Goal: Transaction & Acquisition: Download file/media

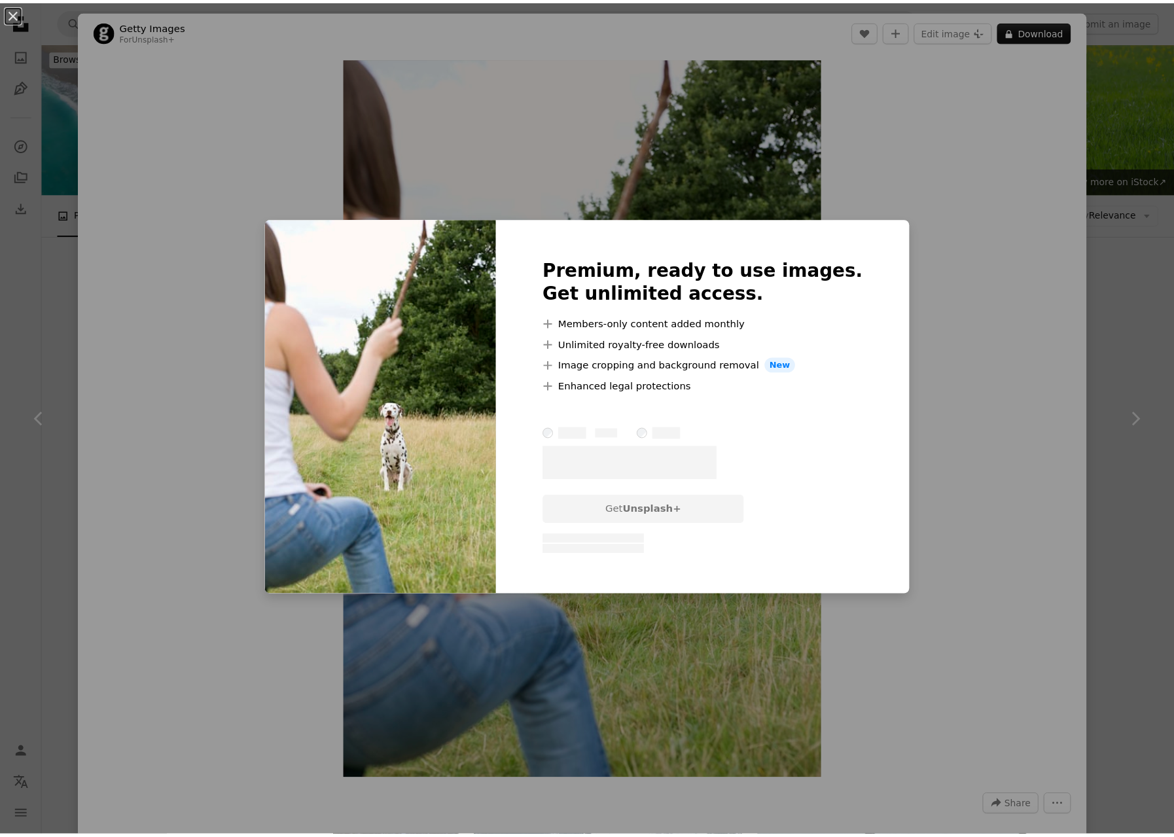
scroll to position [10791, 0]
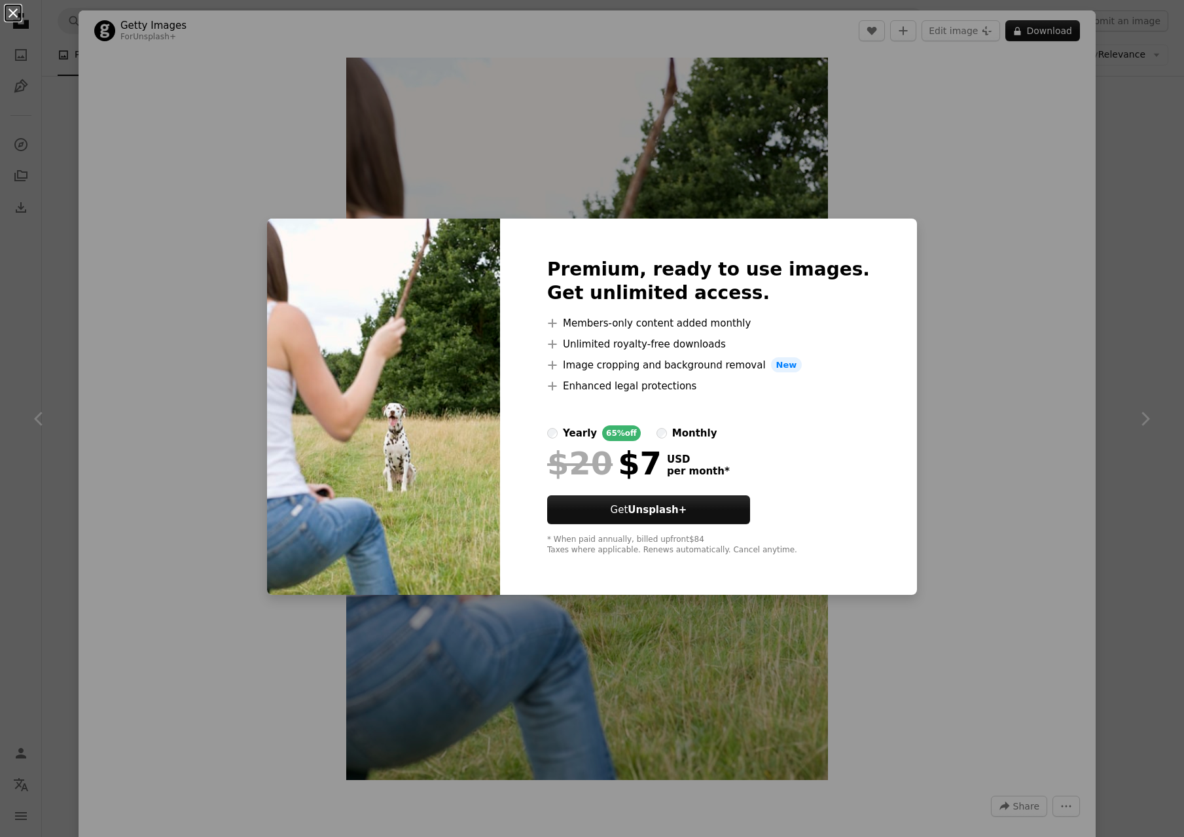
click at [16, 12] on button "An X shape" at bounding box center [13, 13] width 16 height 16
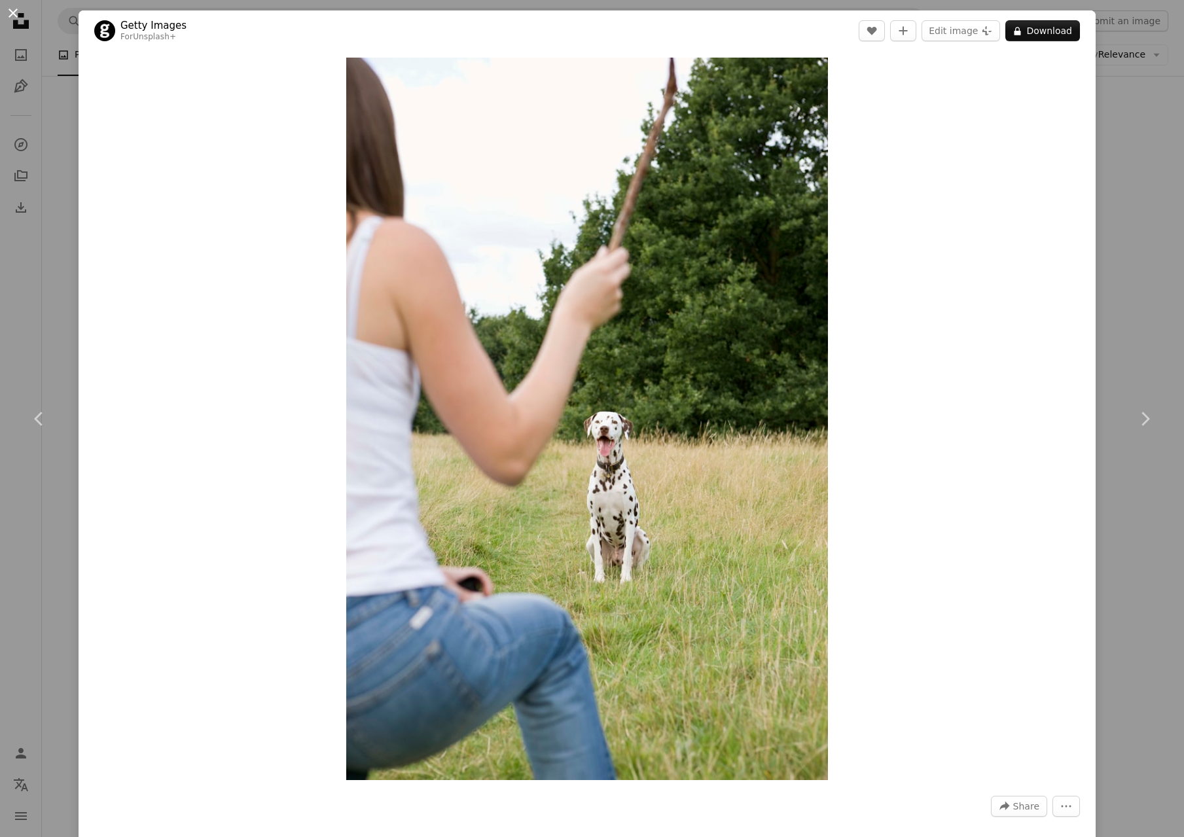
click at [17, 17] on button "An X shape" at bounding box center [13, 13] width 16 height 16
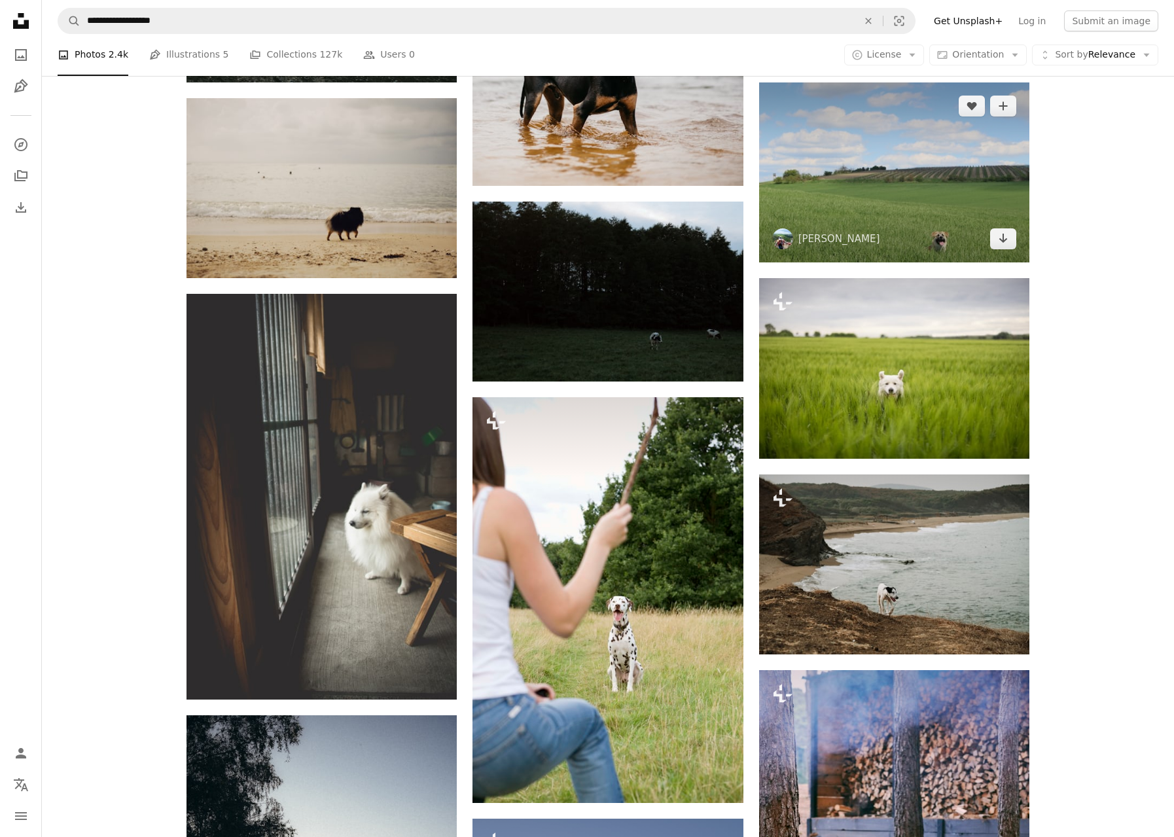
click at [946, 235] on img at bounding box center [894, 172] width 270 height 180
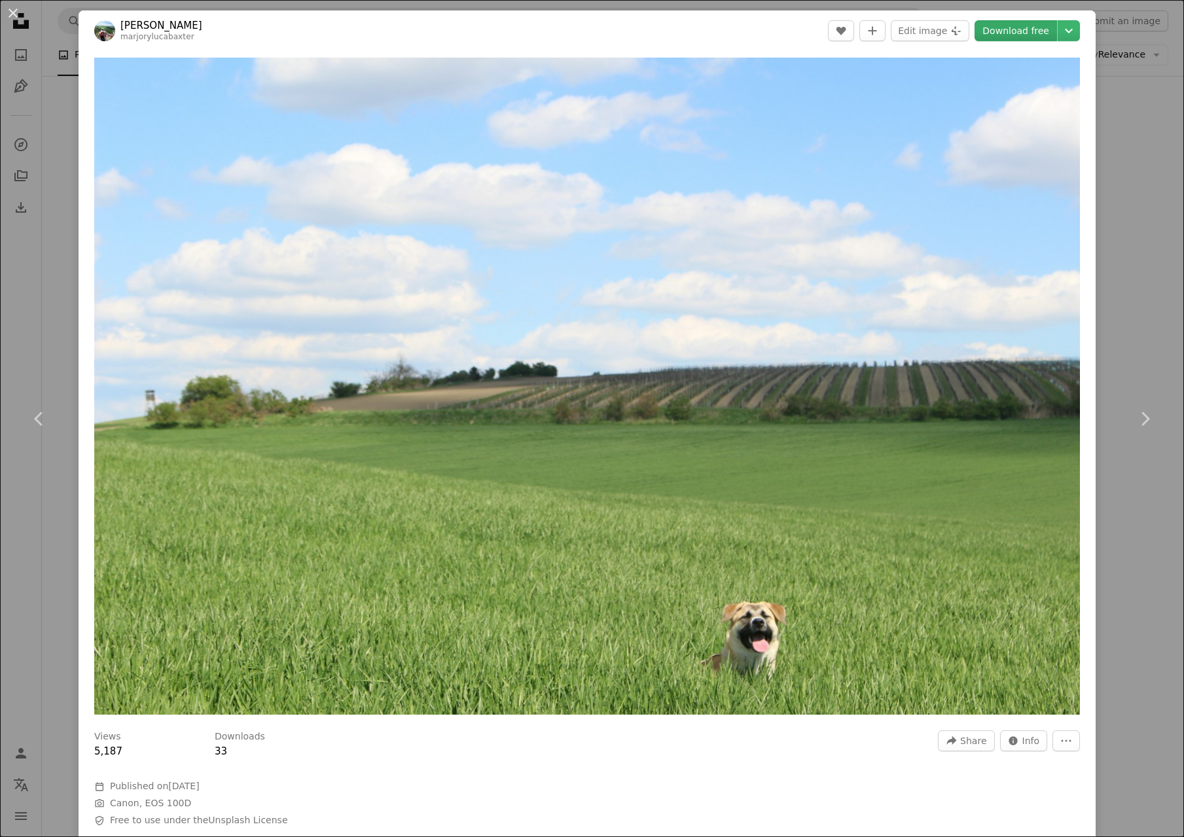
click at [1003, 33] on link "Download free" at bounding box center [1016, 30] width 82 height 21
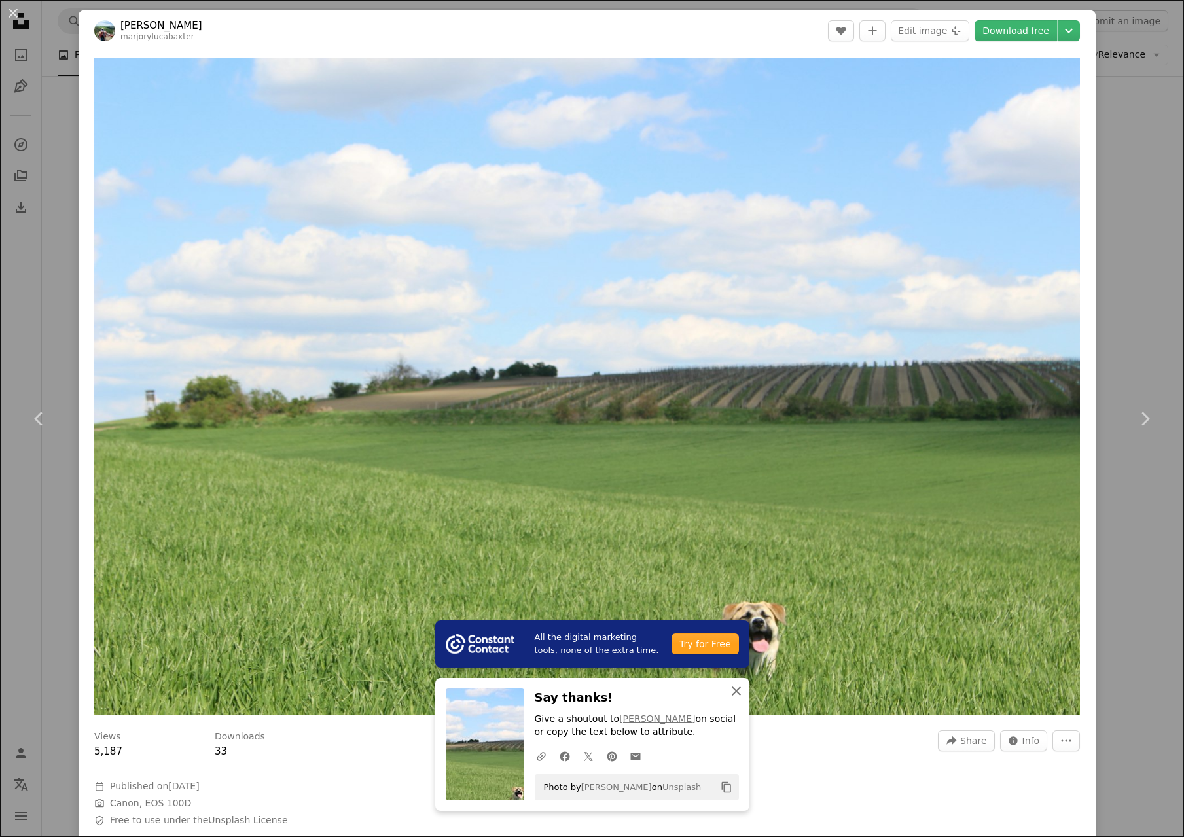
click at [730, 691] on icon "An X shape" at bounding box center [737, 691] width 16 height 16
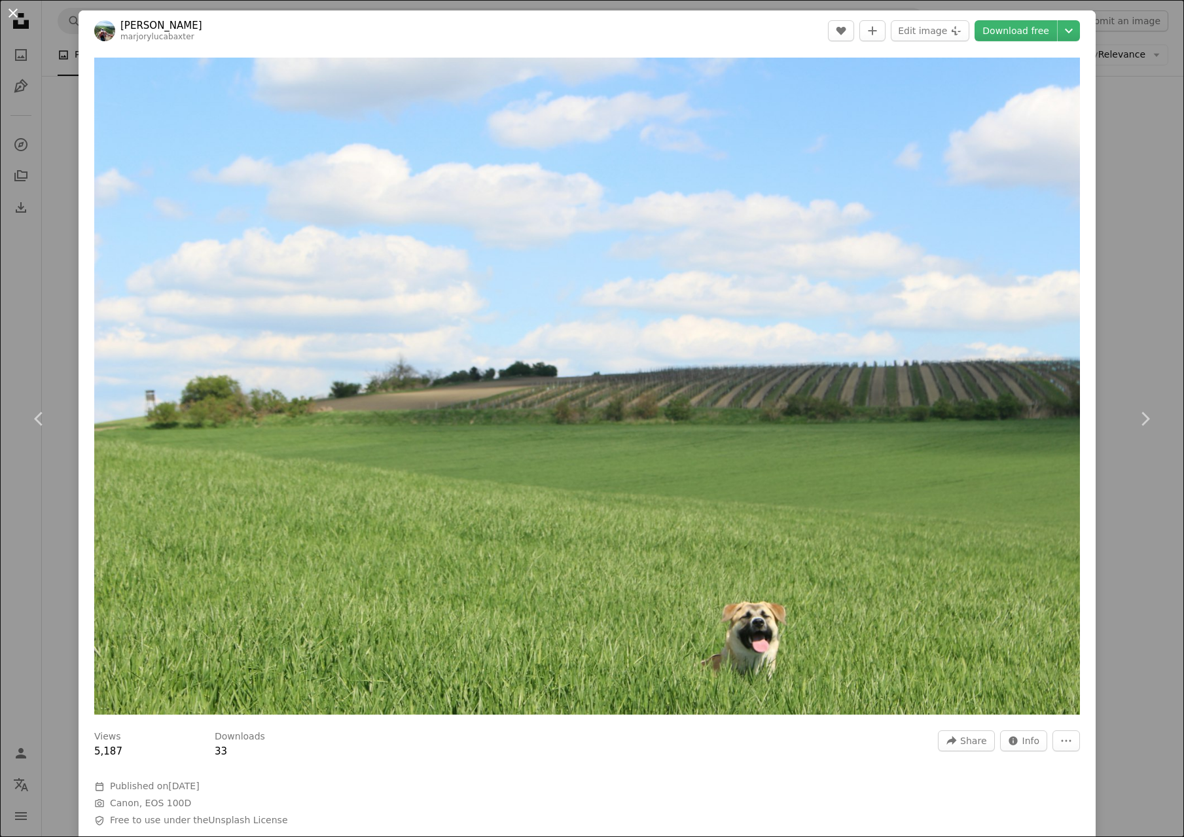
click at [13, 13] on button "An X shape" at bounding box center [13, 13] width 16 height 16
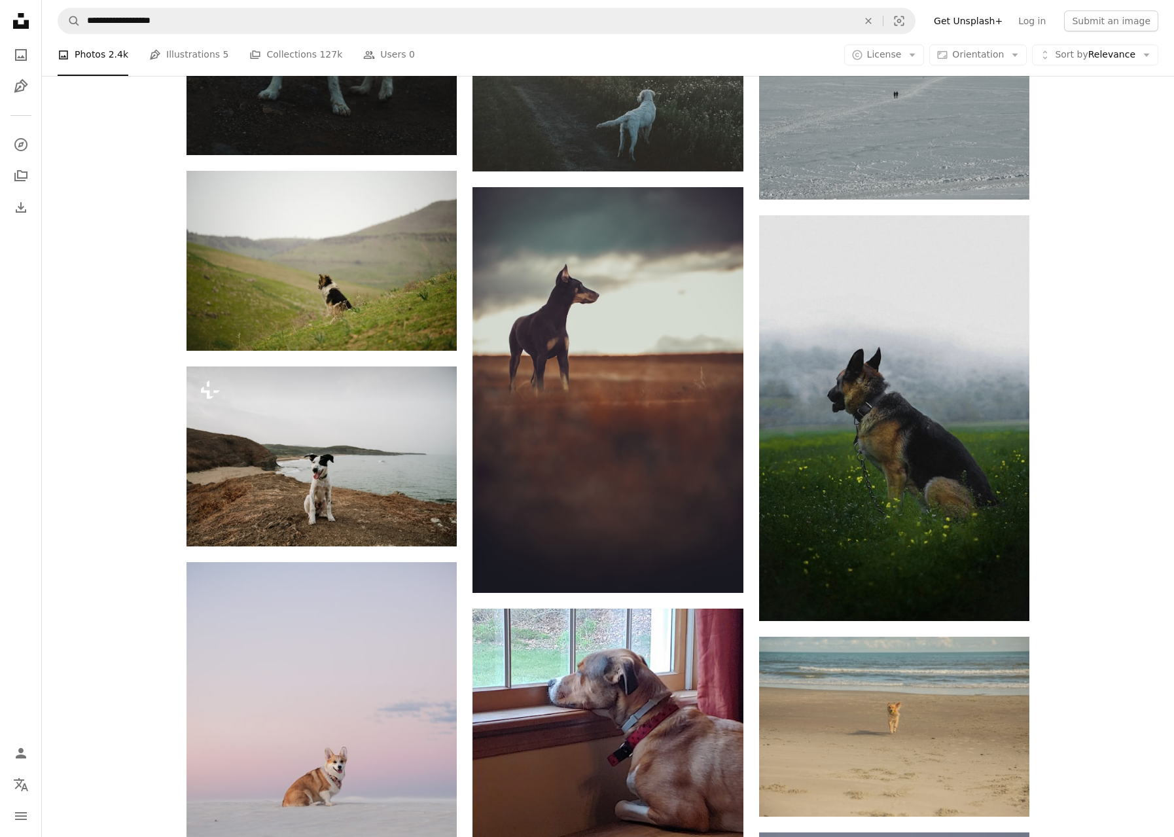
scroll to position [15627, 0]
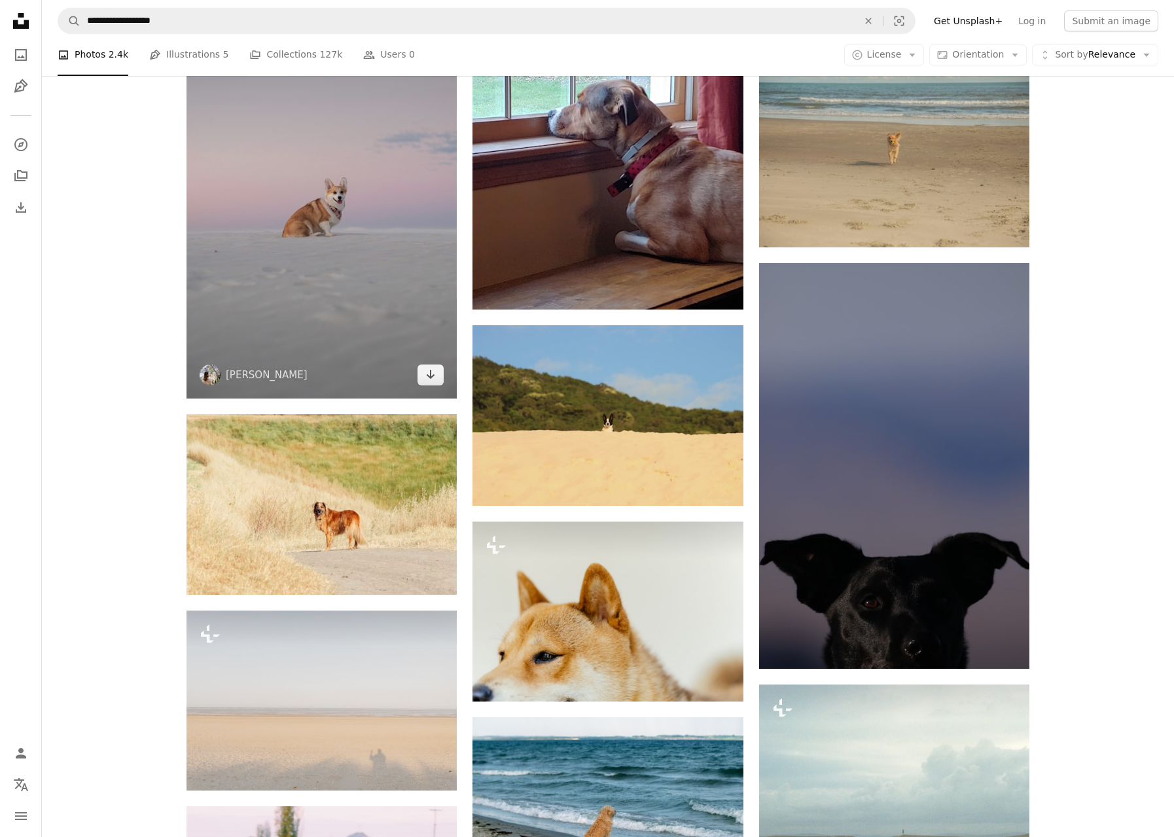
click at [348, 209] on img at bounding box center [322, 196] width 270 height 406
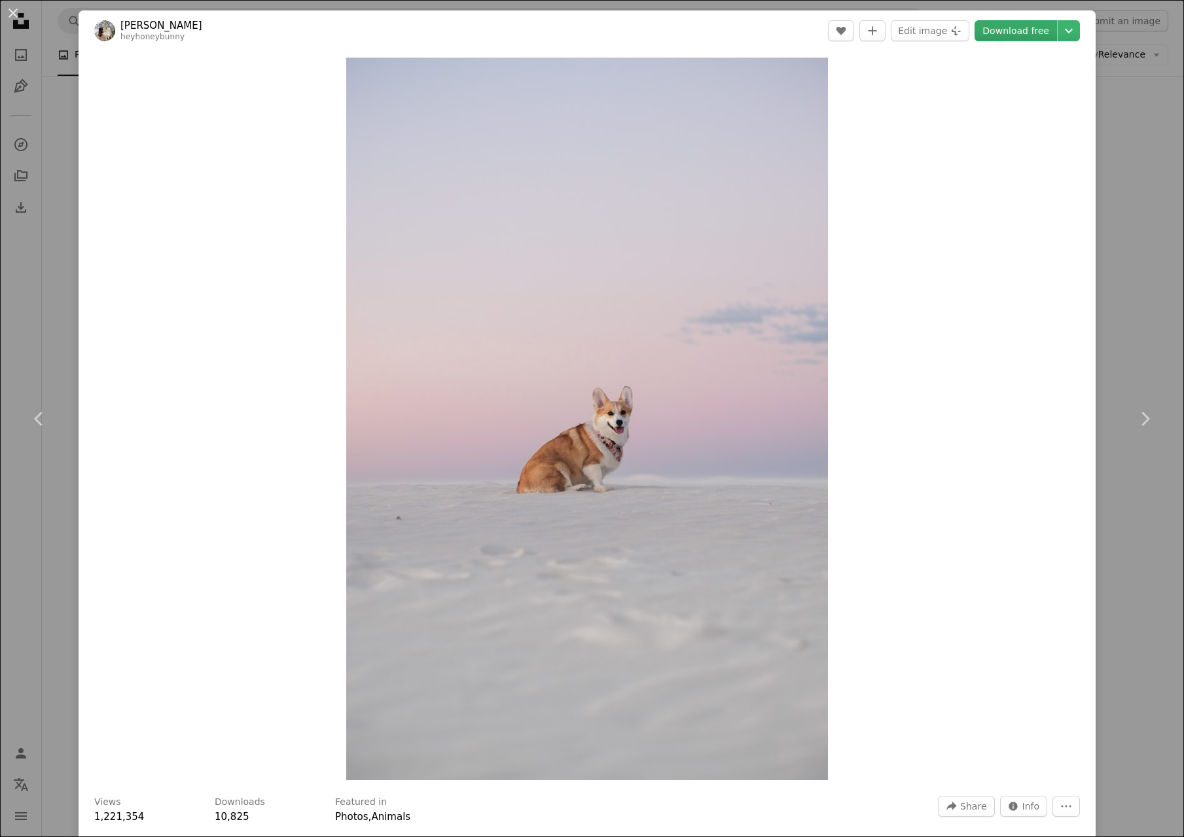
click at [1011, 32] on link "Download free" at bounding box center [1016, 30] width 82 height 21
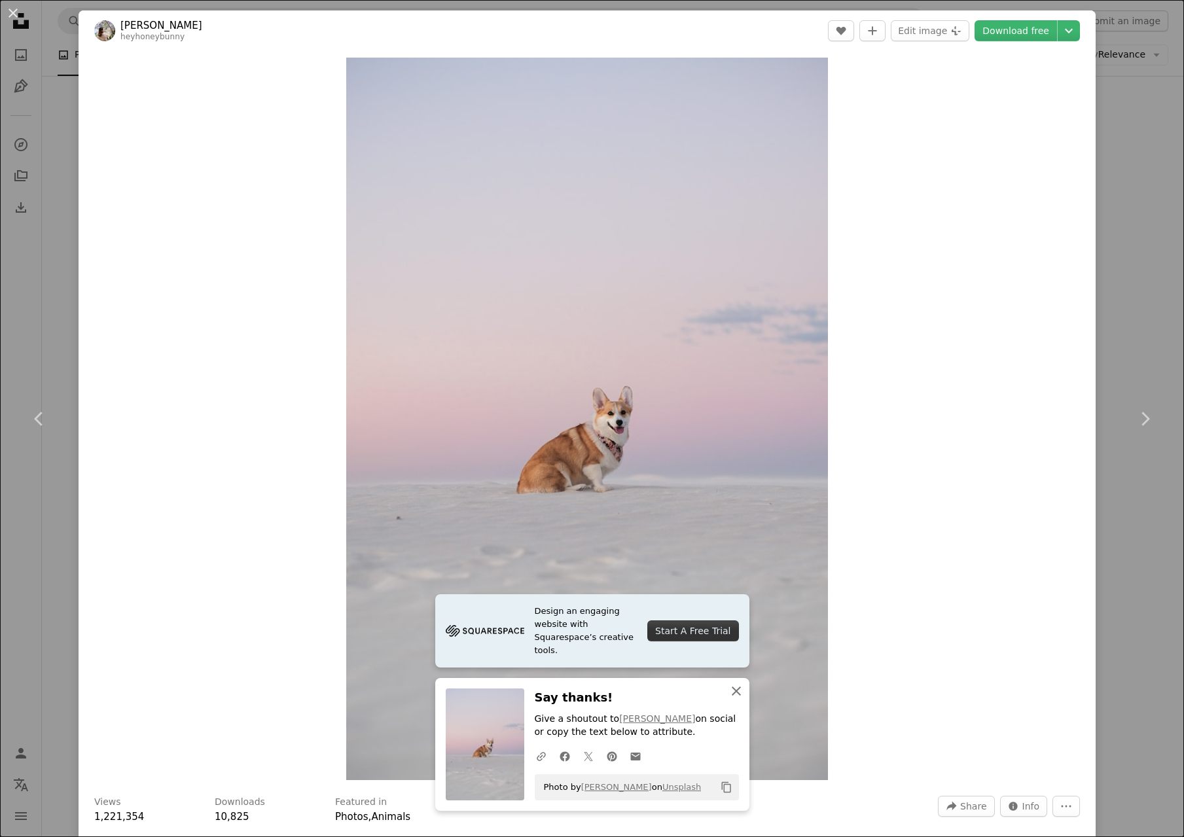
drag, startPoint x: 731, startPoint y: 687, endPoint x: 826, endPoint y: 700, distance: 95.2
click at [731, 687] on icon "An X shape" at bounding box center [737, 691] width 16 height 16
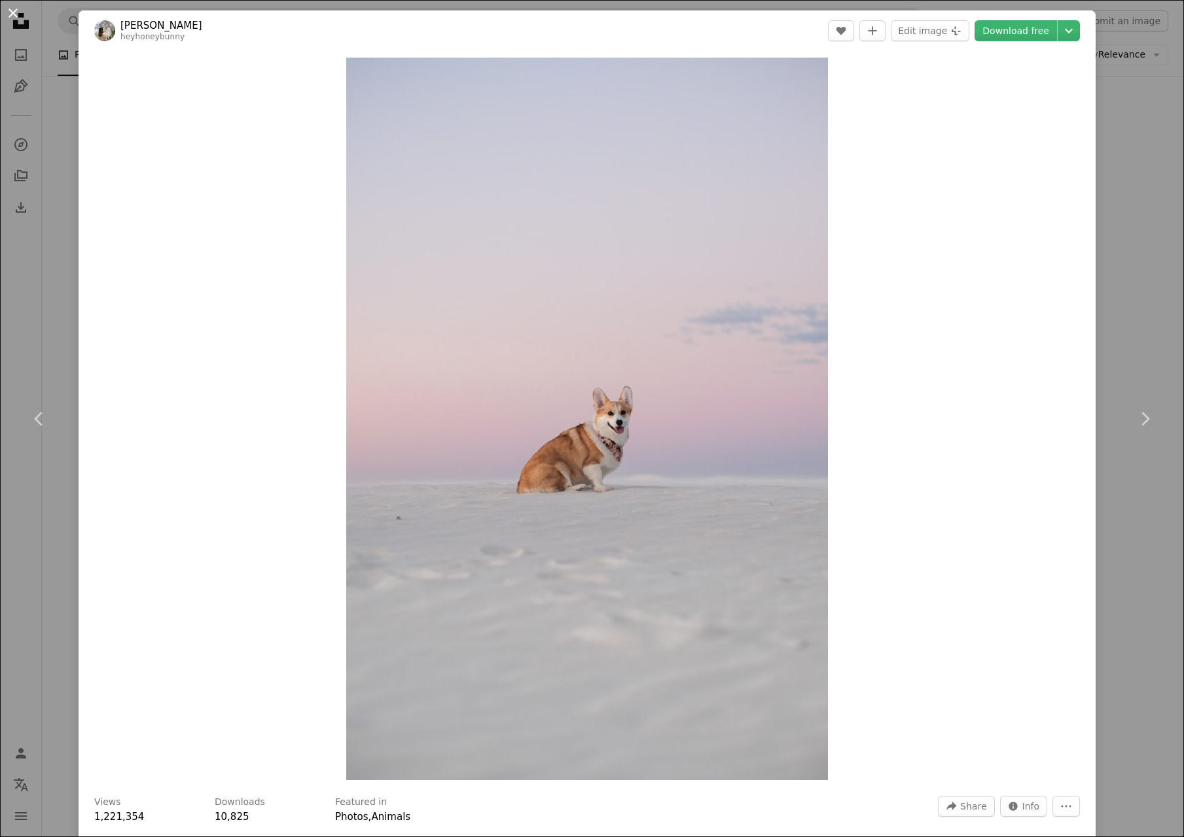
click at [15, 10] on button "An X shape" at bounding box center [13, 13] width 16 height 16
